Goal: Transaction & Acquisition: Subscribe to service/newsletter

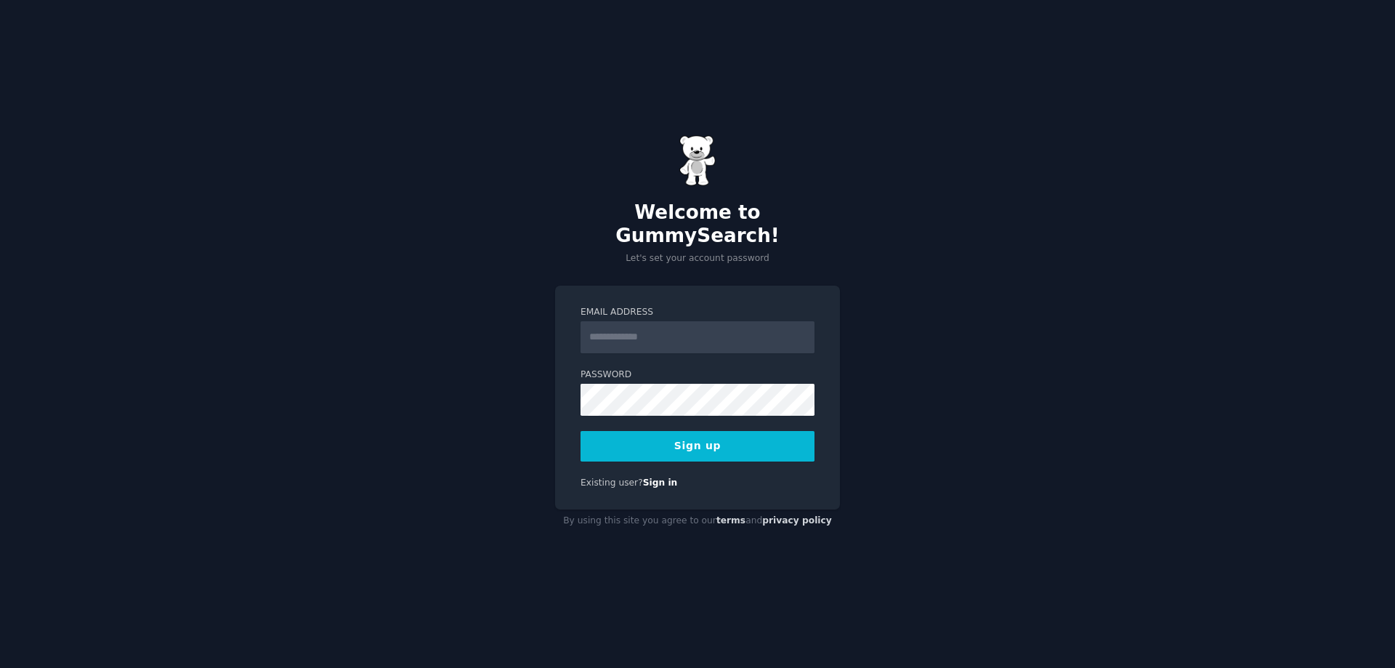
click at [615, 328] on input "Email Address" at bounding box center [698, 337] width 234 height 32
type input "**********"
click at [685, 435] on button "Sign up" at bounding box center [698, 446] width 234 height 31
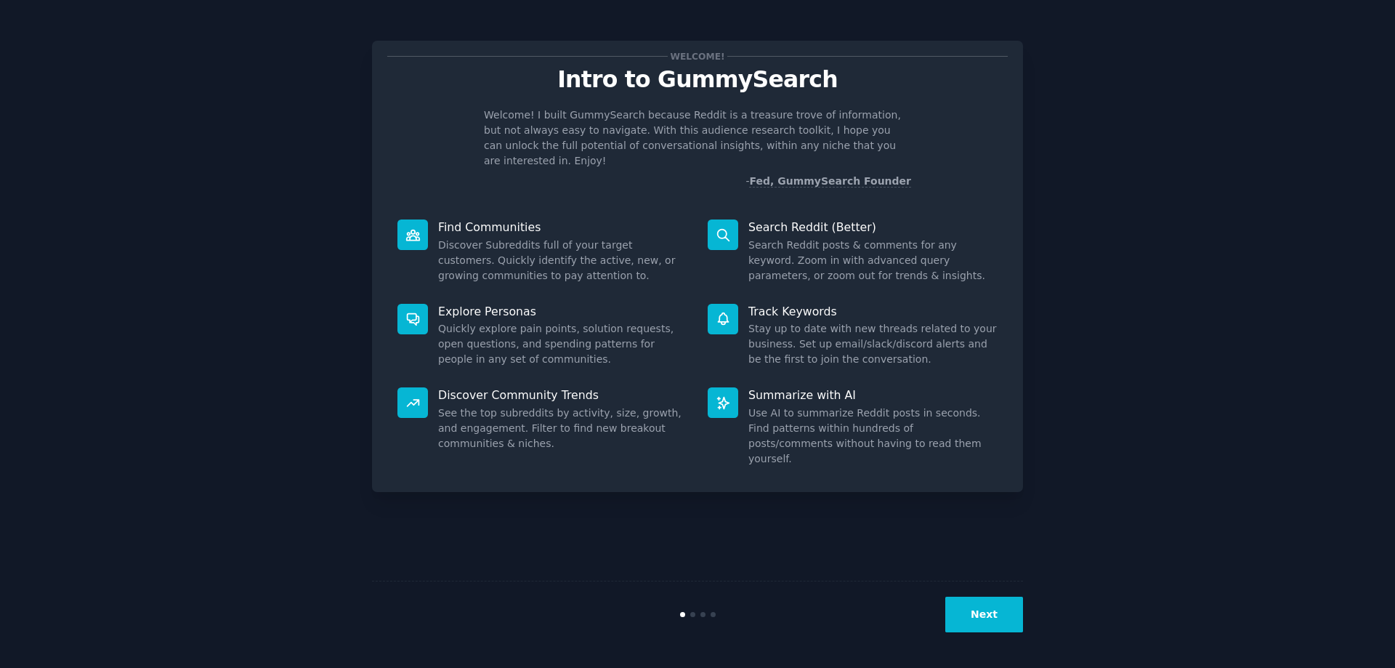
click at [981, 616] on button "Next" at bounding box center [984, 615] width 78 height 36
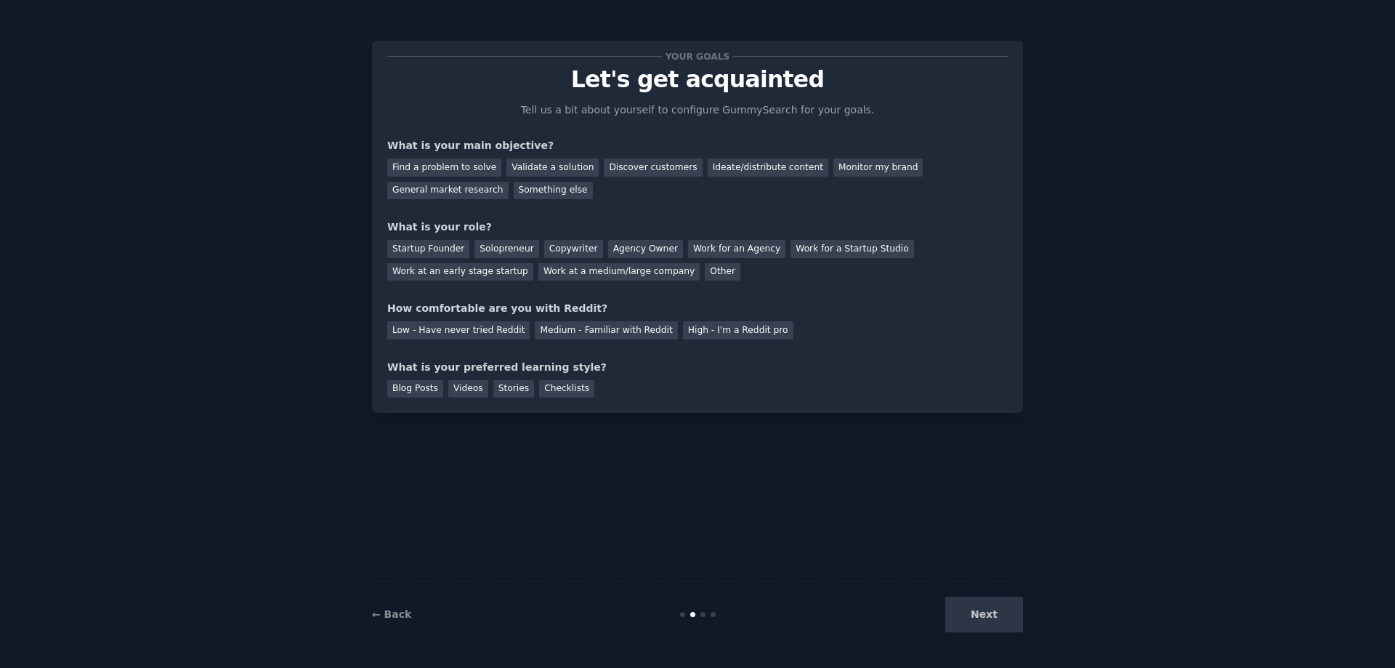
click at [981, 616] on div "Next" at bounding box center [914, 615] width 217 height 36
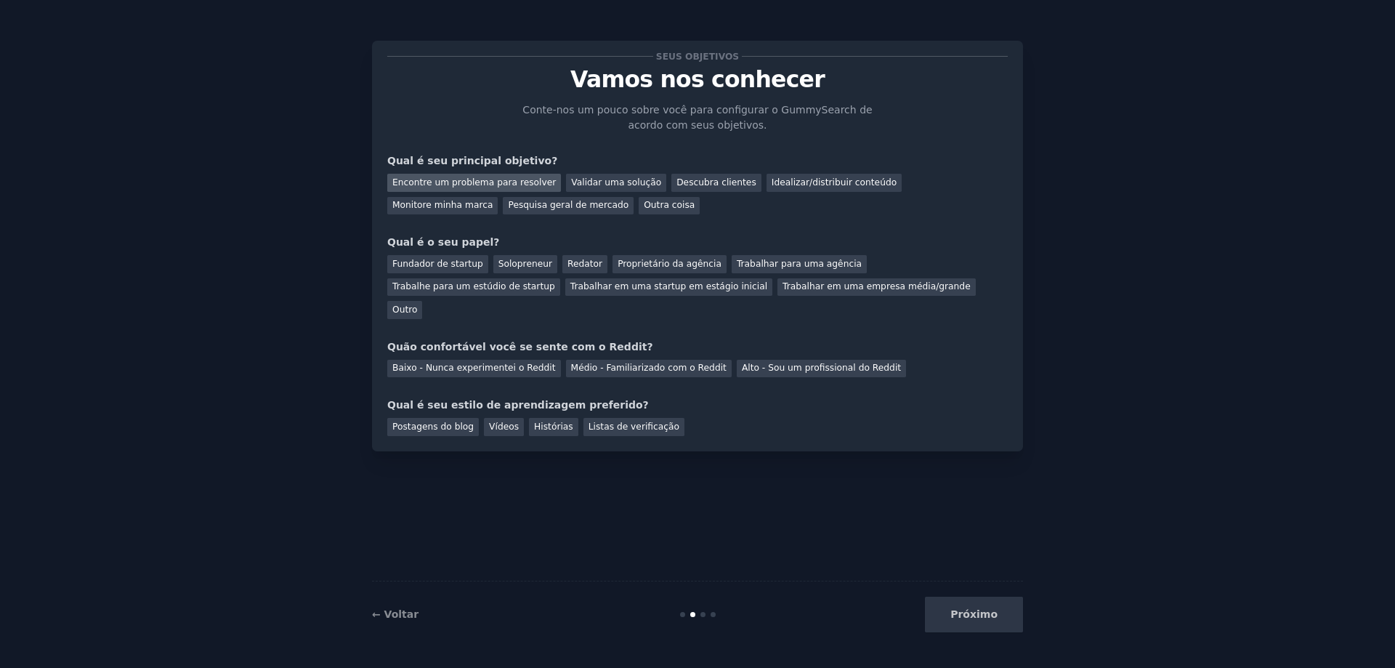
click at [429, 177] on div "Encontre um problema para resolver" at bounding box center [474, 183] width 174 height 18
click at [676, 180] on font "Descubra clientes" at bounding box center [716, 182] width 80 height 10
click at [460, 188] on div "Encontre um problema para resolver" at bounding box center [474, 183] width 174 height 18
click at [426, 264] on font "Fundador de startup" at bounding box center [437, 264] width 91 height 10
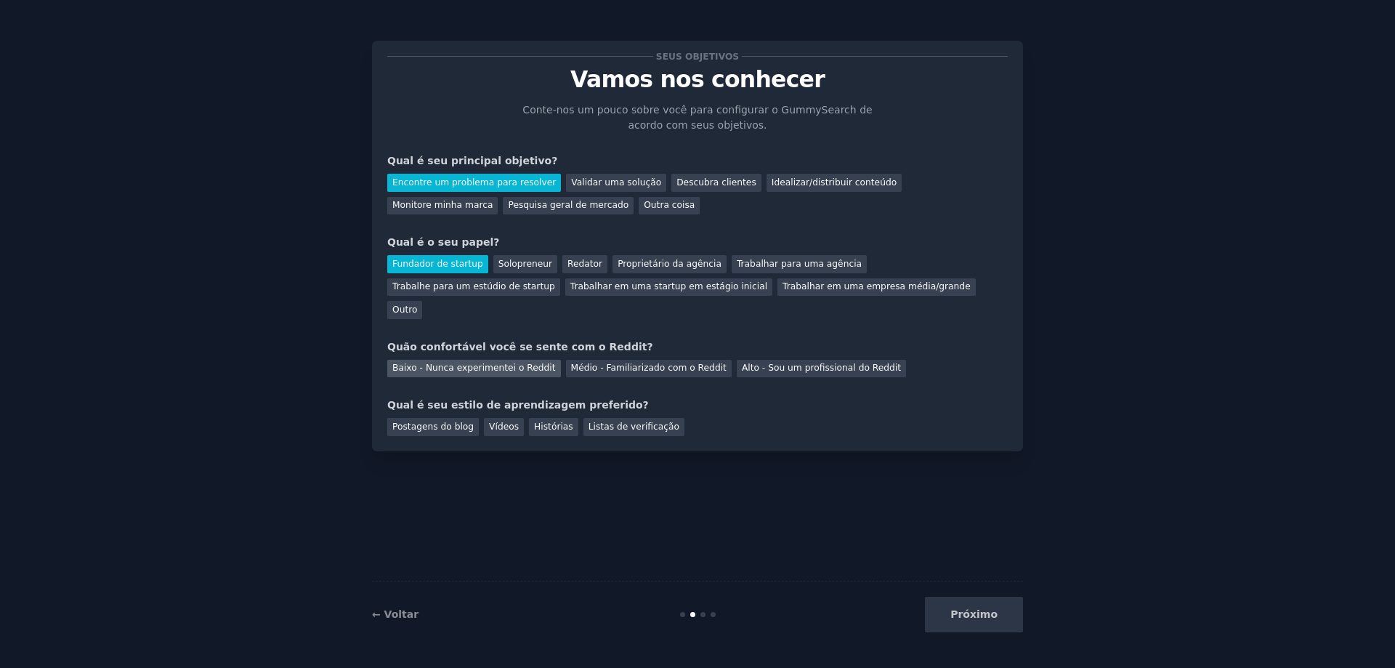
click at [431, 363] on font "Baixo - Nunca experimentei o Reddit" at bounding box center [473, 368] width 163 height 10
click at [448, 421] on font "Postagens do blog" at bounding box center [432, 426] width 81 height 10
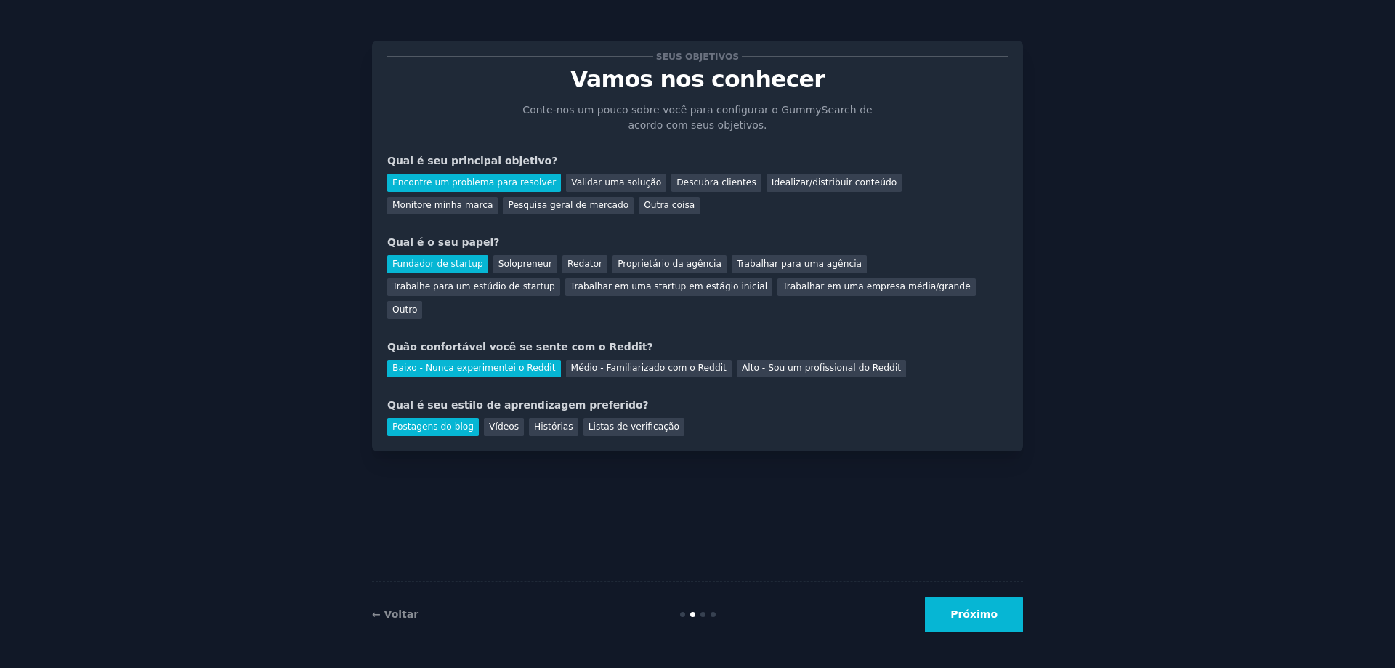
click at [1002, 608] on button "Próximo" at bounding box center [974, 615] width 98 height 36
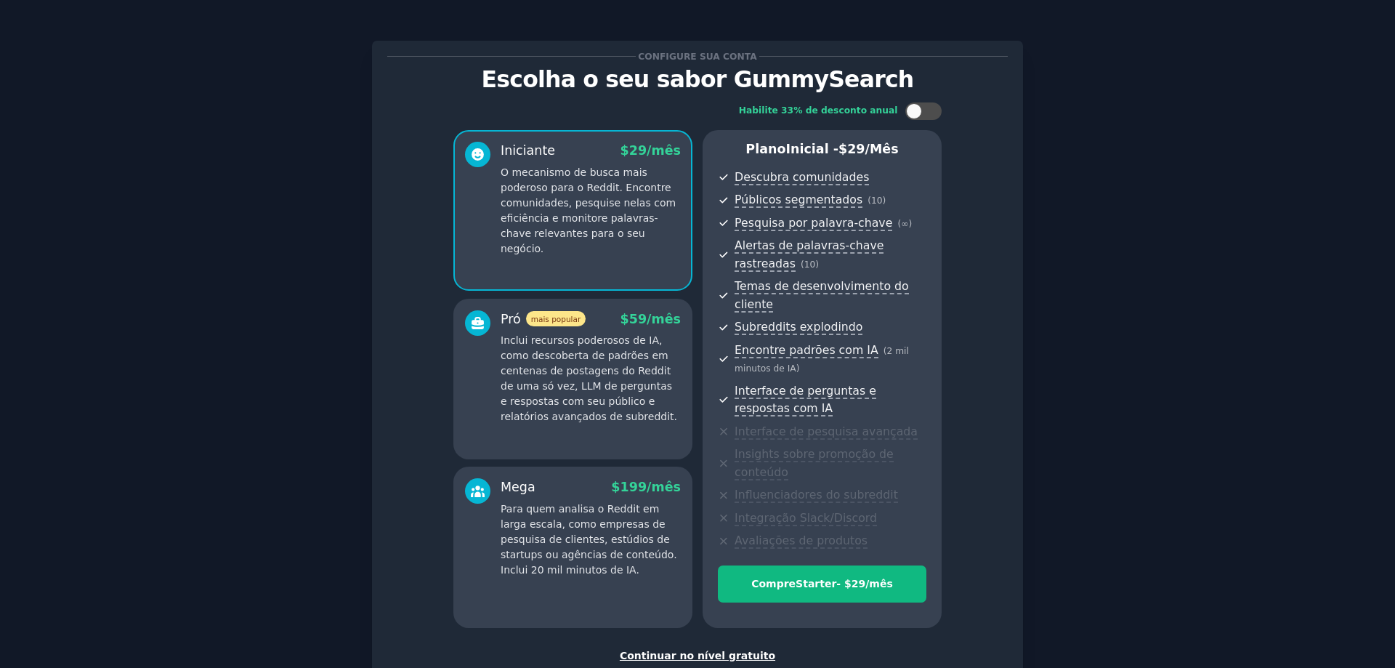
click at [647, 652] on font "Continuar no nível gratuito" at bounding box center [697, 656] width 155 height 12
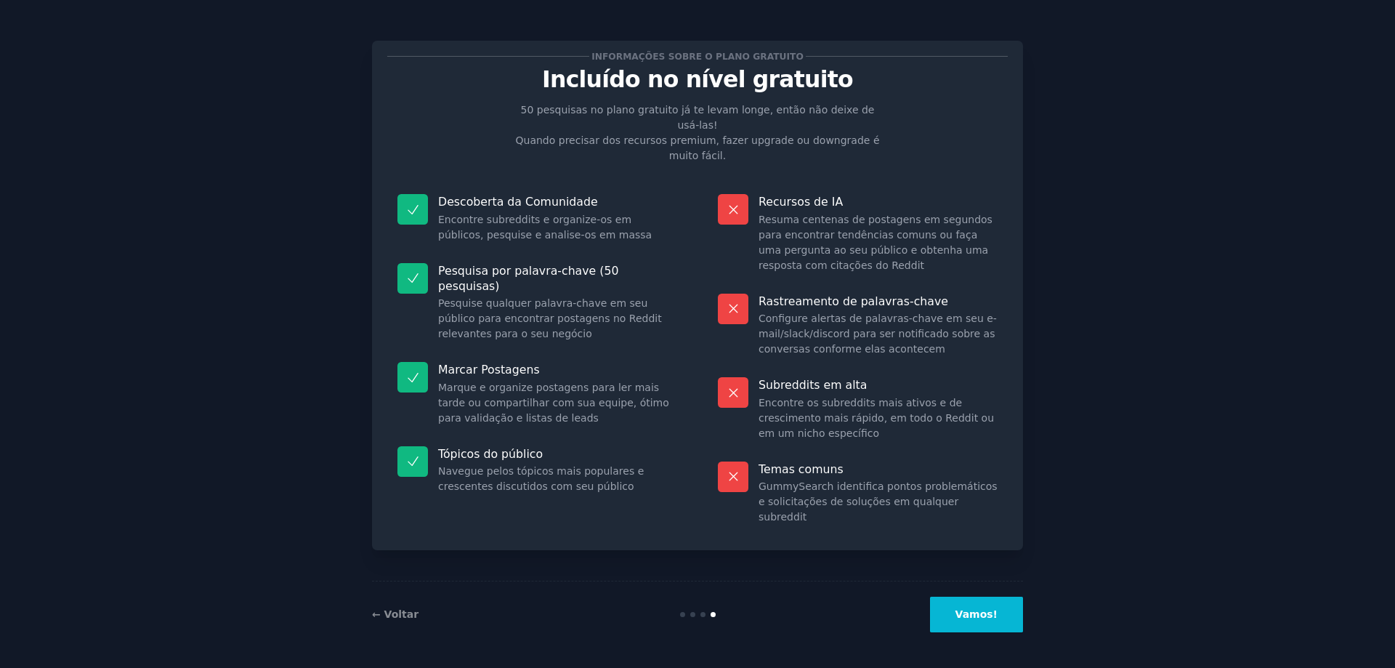
click at [969, 608] on font "Vamos!" at bounding box center [977, 614] width 42 height 12
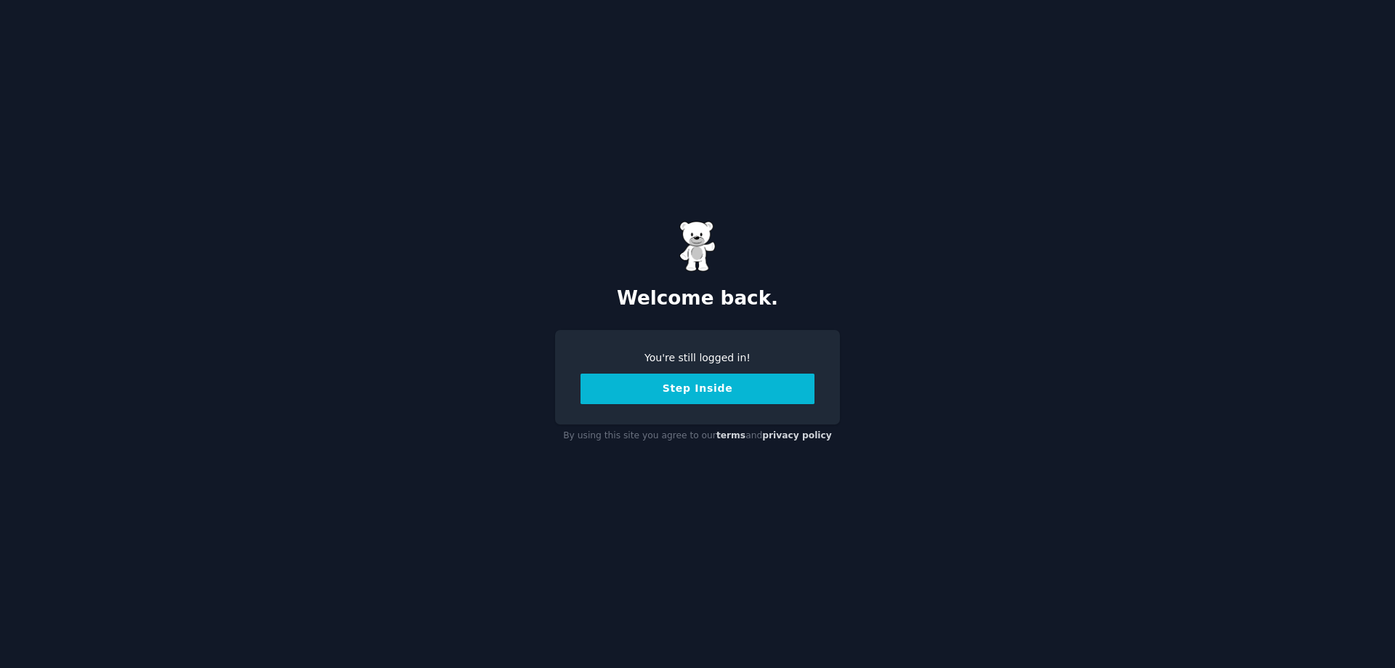
click at [714, 397] on button "Step Inside" at bounding box center [698, 388] width 234 height 31
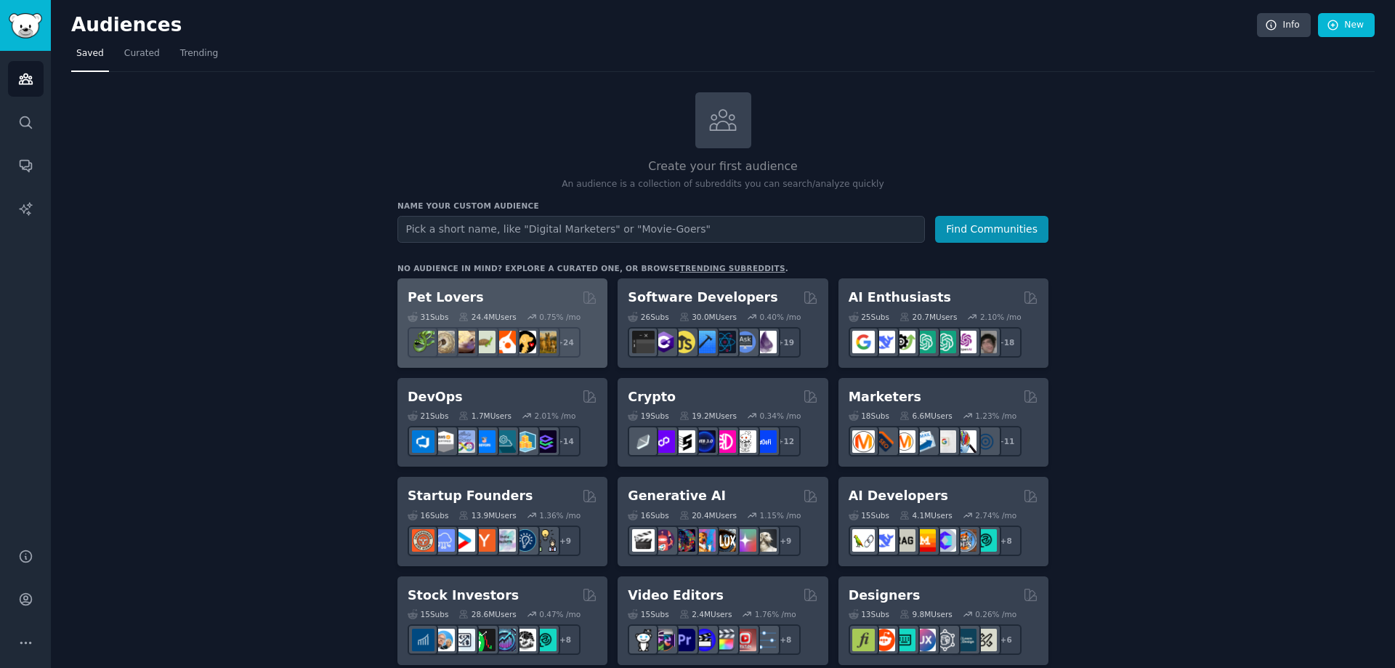
click at [453, 298] on h2 "Pet Lovers" at bounding box center [446, 297] width 76 height 18
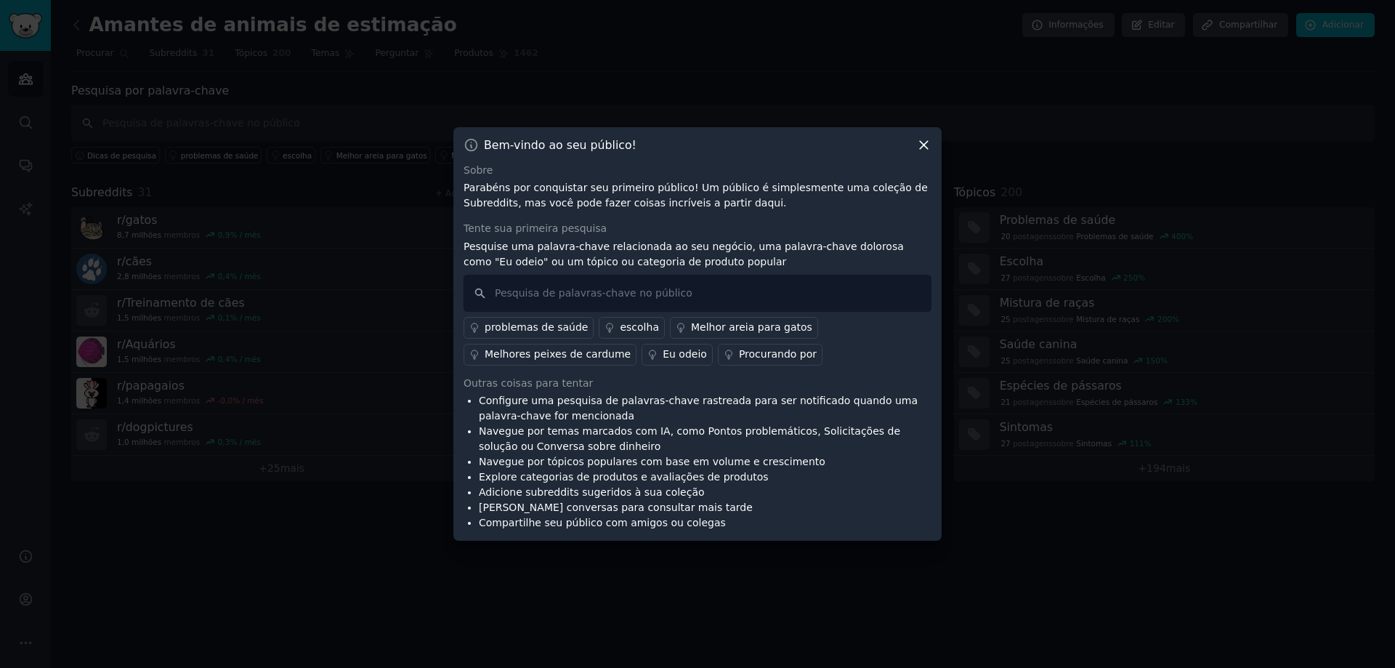
click at [665, 355] on font "Eu odeio" at bounding box center [685, 354] width 44 height 12
click at [603, 298] on input "text" at bounding box center [698, 293] width 468 height 37
drag, startPoint x: 602, startPoint y: 299, endPoint x: 618, endPoint y: 288, distance: 18.9
click at [618, 288] on input "text" at bounding box center [698, 293] width 468 height 37
click at [620, 326] on font "escolha" at bounding box center [639, 327] width 39 height 12
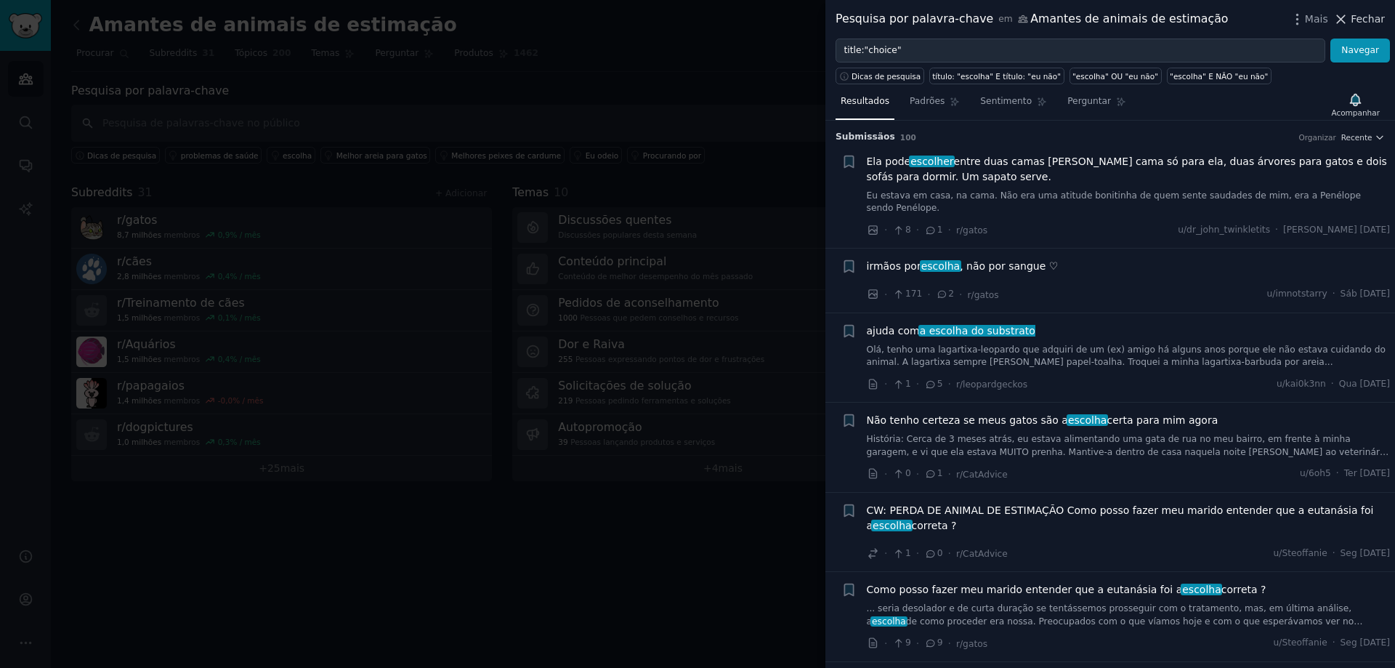
click at [1349, 24] on icon at bounding box center [1340, 19] width 15 height 15
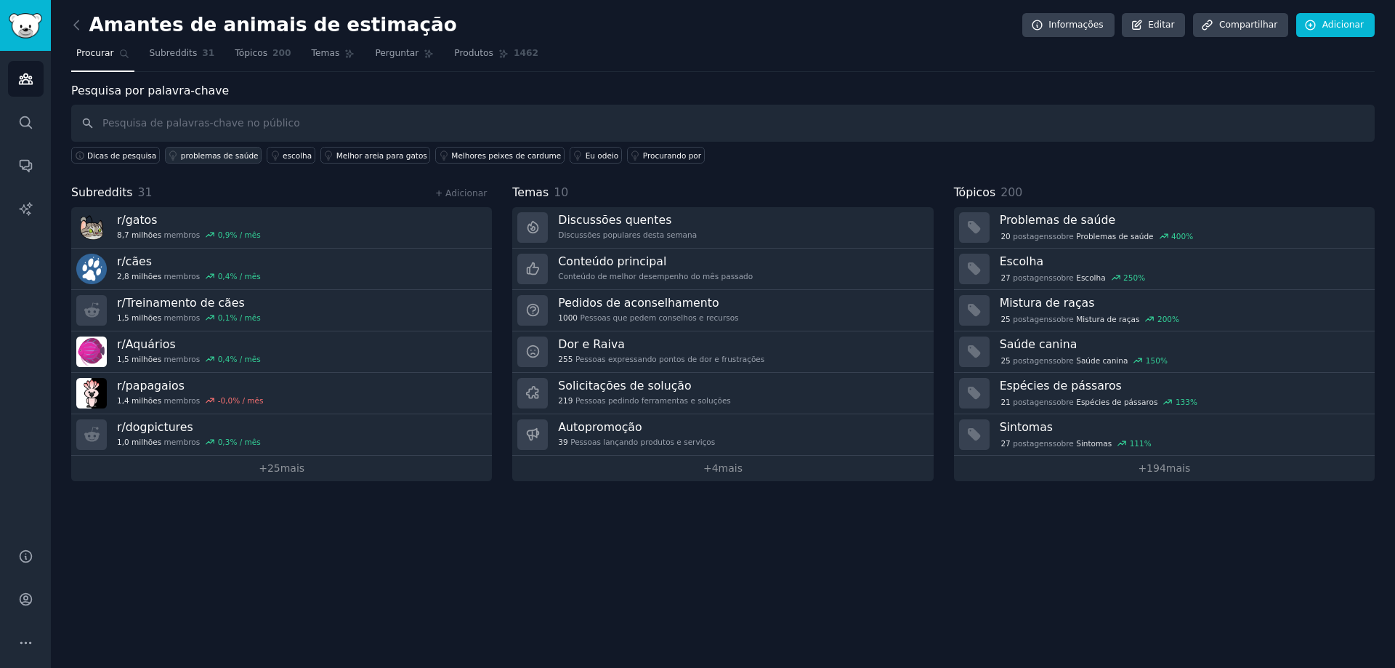
click at [189, 160] on div "problemas de saúde" at bounding box center [220, 155] width 78 height 10
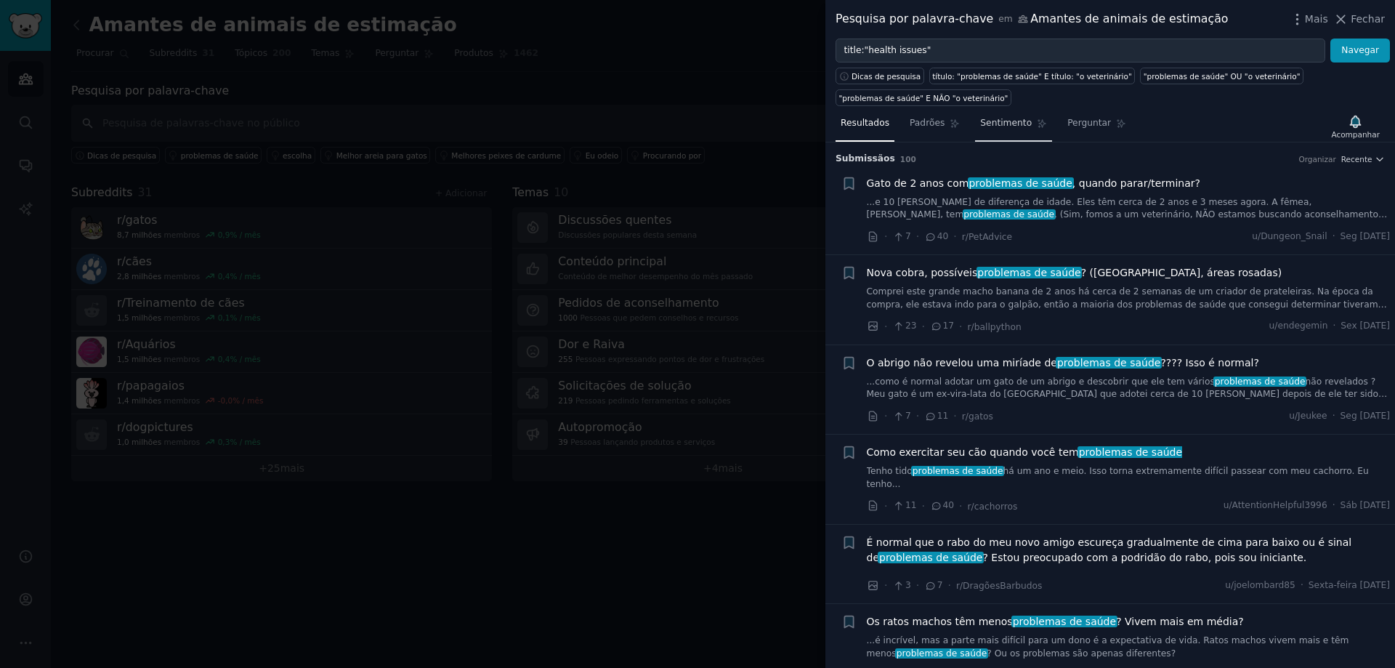
click at [994, 129] on span "Sentimento" at bounding box center [1006, 123] width 52 height 13
